Goal: Information Seeking & Learning: Learn about a topic

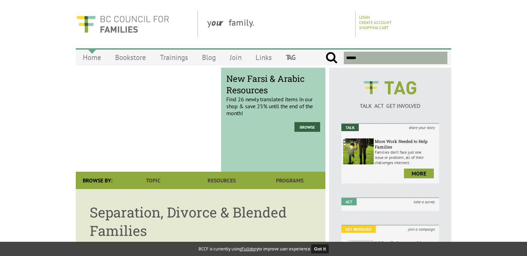
click at [93, 58] on link "Home" at bounding box center [92, 57] width 32 height 16
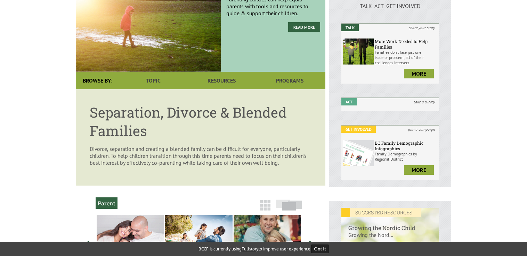
scroll to position [101, 0]
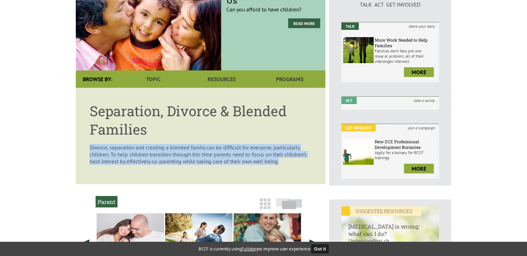
drag, startPoint x: 88, startPoint y: 147, endPoint x: 307, endPoint y: 167, distance: 220.5
click at [307, 167] on article "Separation, Divorce & Blended Families Divorce, separation and creating a blend…" at bounding box center [200, 136] width 249 height 97
copy p "Divorce, separation and creating a blended family can be difficult for everyone…"
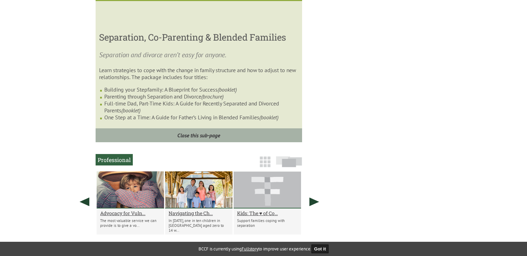
scroll to position [420, 0]
